Goal: Communication & Community: Answer question/provide support

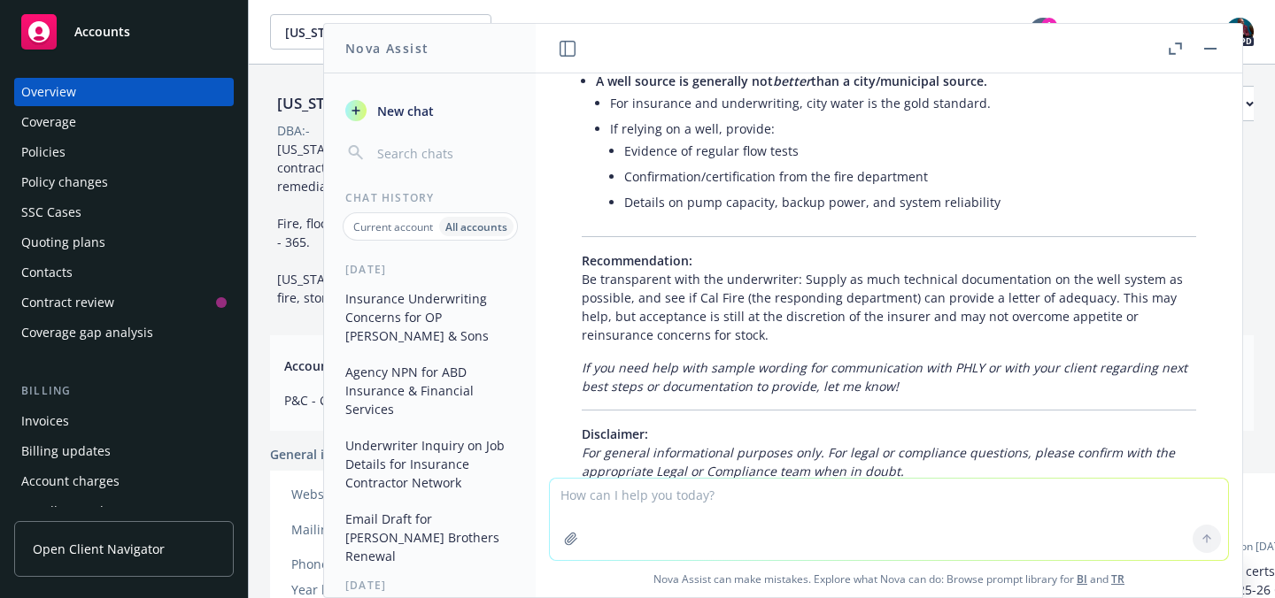
scroll to position [1818, 0]
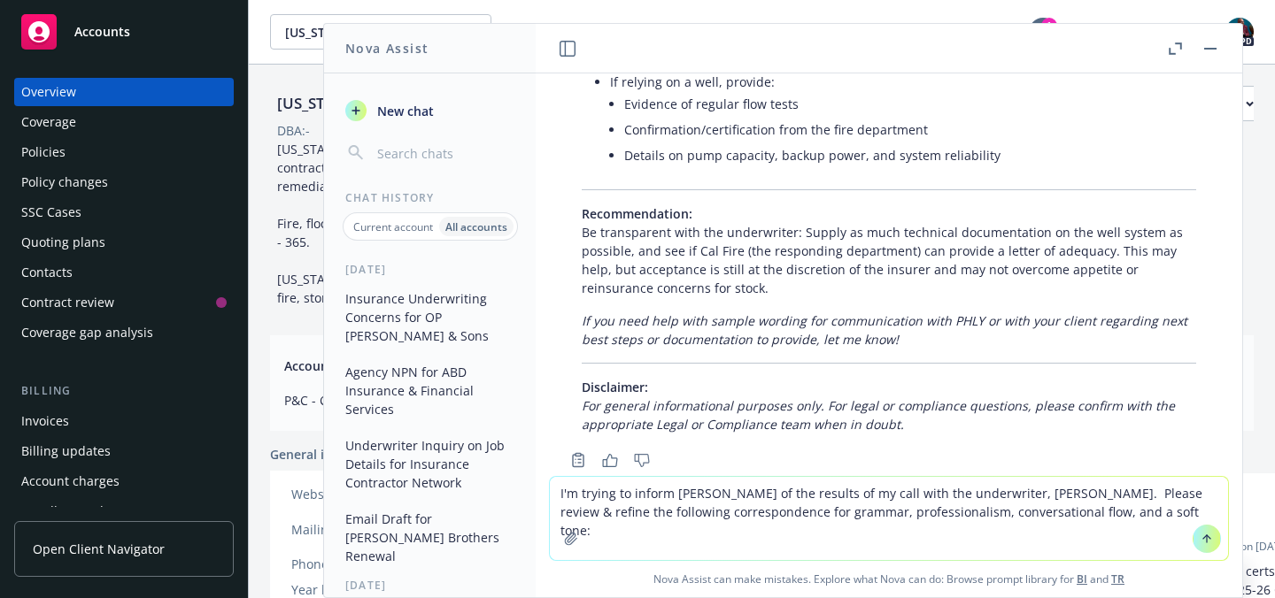
paste textarea "Lore ipsumdolo Sitam, C'a elit sedd E tem inci ut laboree dolo mag aliquaenima,…"
type textarea "L'i dolors am consec Adipi el sed doeiusm te in utla etdo mag aliquaenima, Mini…"
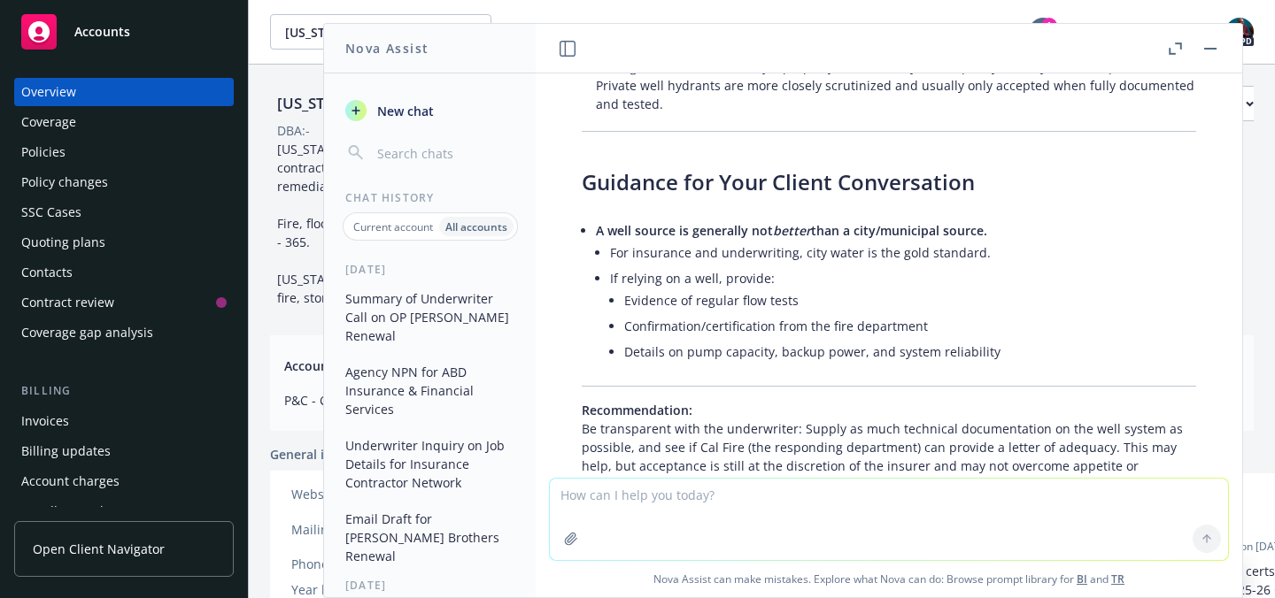
scroll to position [1502, 0]
